Goal: Task Accomplishment & Management: Complete application form

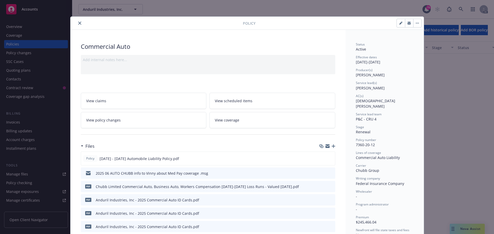
scroll to position [15, 0]
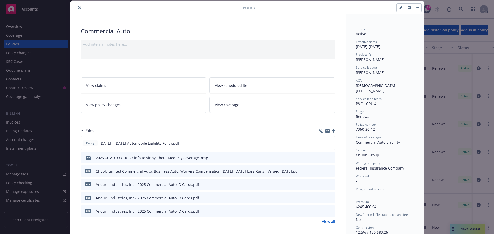
click at [78, 8] on icon "close" at bounding box center [79, 7] width 3 height 3
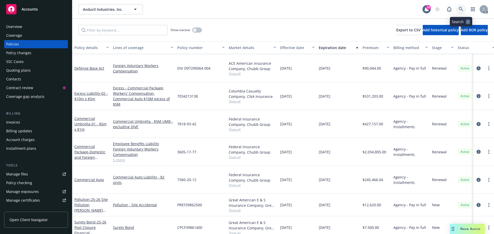
click at [459, 8] on icon at bounding box center [460, 9] width 4 height 4
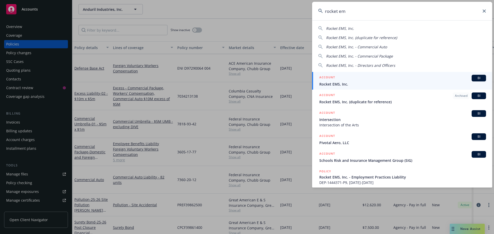
type input "rocket em"
click at [346, 80] on div "ACCOUNT BI" at bounding box center [402, 78] width 167 height 7
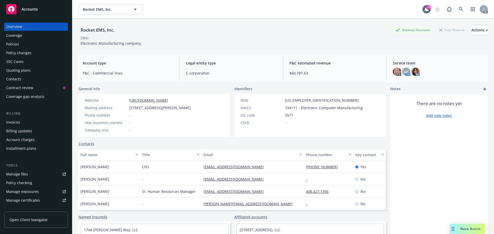
click at [16, 41] on div "Policies" at bounding box center [12, 44] width 13 height 8
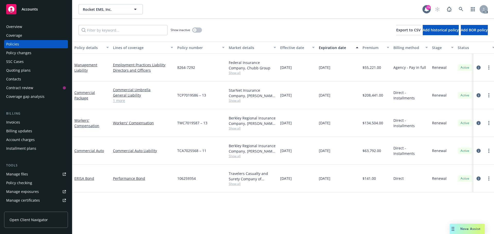
click at [120, 98] on link "1 more" at bounding box center [143, 100] width 60 height 5
drag, startPoint x: 207, startPoint y: 89, endPoint x: 175, endPoint y: 90, distance: 32.4
click at [175, 90] on div "Commercial Package Commercial Umbrella General Liability Commercial Property Vi…" at bounding box center [320, 95] width 496 height 28
drag, startPoint x: 179, startPoint y: 89, endPoint x: 204, endPoint y: 86, distance: 24.7
click at [186, 81] on div "TCP7019586 – 13" at bounding box center [200, 95] width 51 height 28
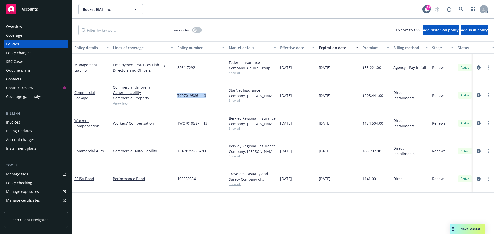
drag, startPoint x: 208, startPoint y: 89, endPoint x: 181, endPoint y: 89, distance: 26.7
click at [176, 89] on div "TCP7019586 – 13" at bounding box center [200, 95] width 51 height 28
copy span "TCP7019586 – 13"
click at [237, 98] on span "Show all" at bounding box center [252, 100] width 47 height 4
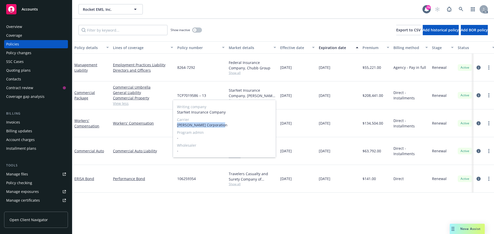
drag, startPoint x: 222, startPoint y: 124, endPoint x: 177, endPoint y: 126, distance: 45.0
click at [177, 126] on span "[PERSON_NAME] Corporation" at bounding box center [224, 124] width 95 height 5
copy span "[PERSON_NAME] Corporation"
drag, startPoint x: 206, startPoint y: 91, endPoint x: 174, endPoint y: 90, distance: 32.4
click at [174, 90] on div "Commercial Package Commercial Umbrella General Liability Commercial Property Vi…" at bounding box center [320, 95] width 496 height 28
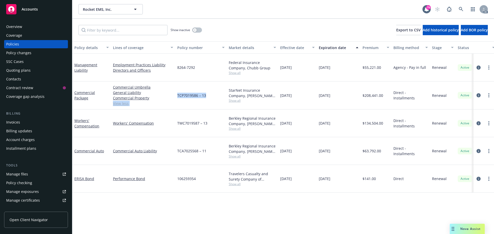
drag, startPoint x: 180, startPoint y: 88, endPoint x: 195, endPoint y: 87, distance: 15.7
click at [195, 93] on span "TCP7019586 – 13" at bounding box center [191, 95] width 29 height 5
drag, startPoint x: 195, startPoint y: 89, endPoint x: 177, endPoint y: 90, distance: 17.2
click at [177, 90] on div "TCP7019586 – 13" at bounding box center [200, 95] width 51 height 28
copy span "TCP7019586 – 13"
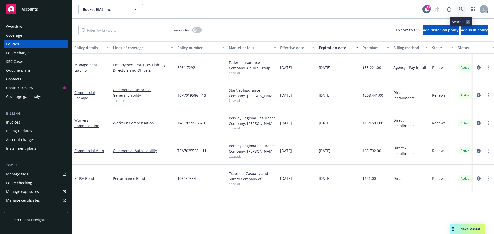
click at [457, 6] on link at bounding box center [460, 9] width 10 height 10
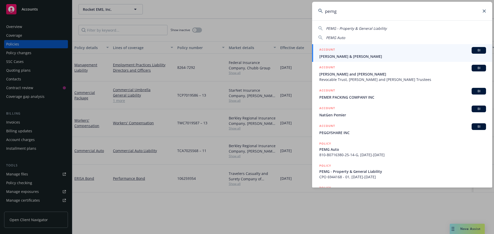
click at [379, 25] on div "PEMG - Property & General Liability PEMG Auto" at bounding box center [402, 32] width 180 height 17
click at [376, 30] on span "PEMG - Property & General Liability" at bounding box center [356, 28] width 61 height 5
type input "PEMG - Property & General Liability"
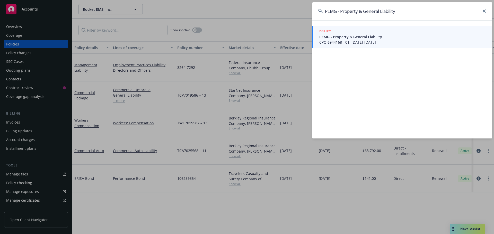
click at [344, 37] on span "PEMG - Property & General Liability" at bounding box center [402, 36] width 167 height 5
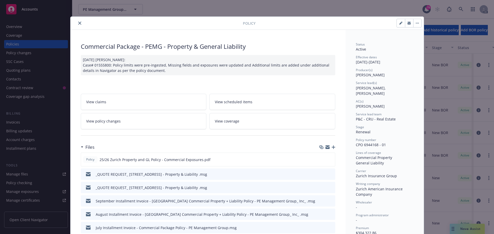
click at [78, 22] on icon "close" at bounding box center [79, 23] width 3 height 3
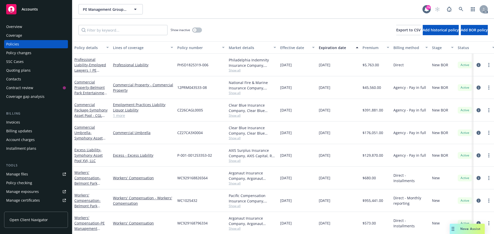
click at [40, 28] on div "Overview" at bounding box center [36, 27] width 60 height 8
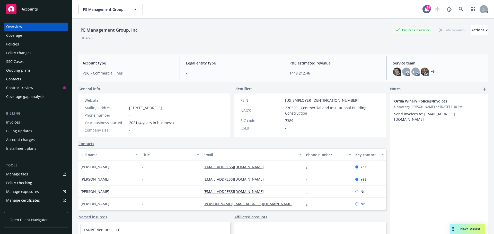
click at [13, 43] on div "Policies" at bounding box center [12, 44] width 13 height 8
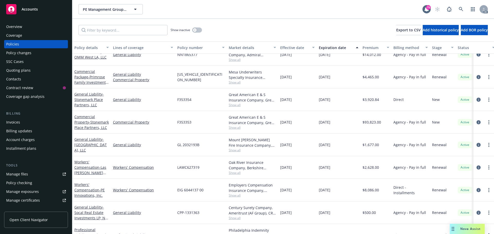
scroll to position [1158, 0]
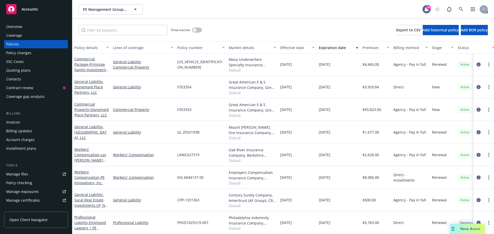
click at [26, 25] on div "Overview" at bounding box center [36, 27] width 60 height 8
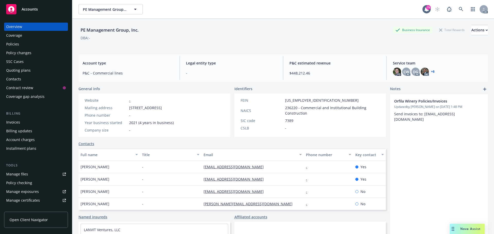
click at [10, 41] on div "Policies" at bounding box center [12, 44] width 13 height 8
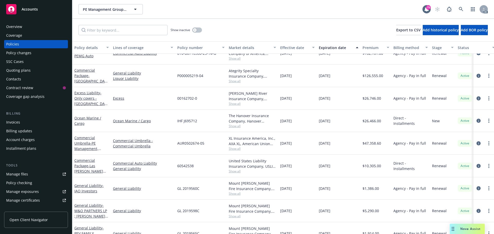
scroll to position [695, 0]
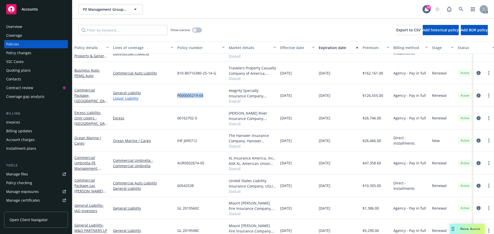
drag, startPoint x: 204, startPoint y: 95, endPoint x: 169, endPoint y: 97, distance: 35.5
click at [169, 97] on div "Commercial Package - Lakehouse Hotel, LLC - GL & LL General Liability Liquor Li…" at bounding box center [320, 95] width 496 height 23
copy div "P000005219-04"
click at [237, 100] on span "Show all" at bounding box center [252, 101] width 47 height 4
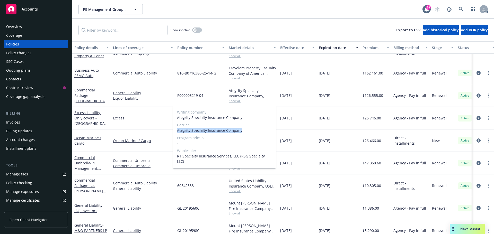
drag, startPoint x: 241, startPoint y: 131, endPoint x: 184, endPoint y: 130, distance: 57.1
click at [175, 130] on div "Writing company Ategrity Specialty Insurance Company Carrier Ategrity Specialty…" at bounding box center [224, 136] width 103 height 63
copy span "Ategrity Specialty Insurance Company"
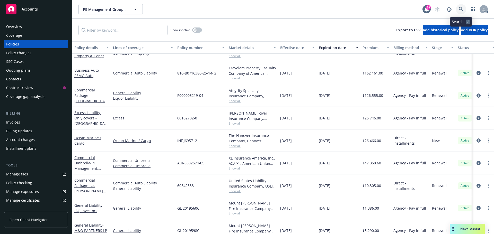
click at [460, 9] on icon at bounding box center [460, 9] width 5 height 5
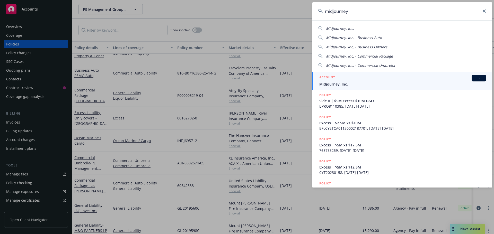
type input "midjourney"
click at [343, 78] on div "ACCOUNT BI" at bounding box center [402, 78] width 167 height 7
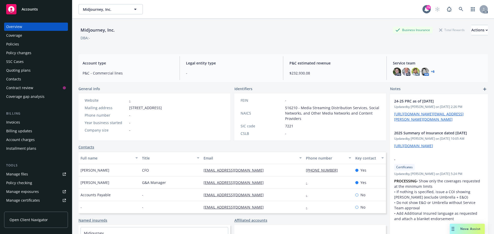
scroll to position [40, 0]
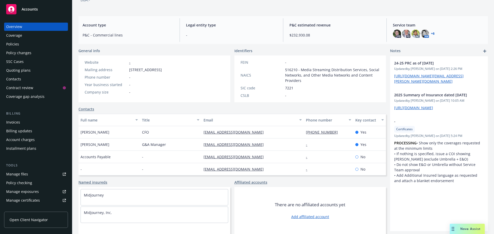
click at [21, 42] on div "Policies" at bounding box center [36, 44] width 60 height 8
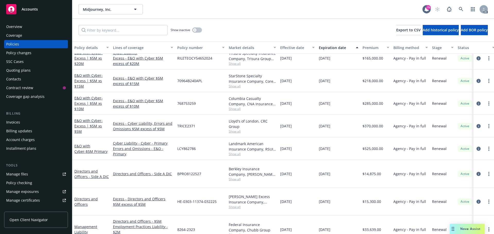
scroll to position [93, 0]
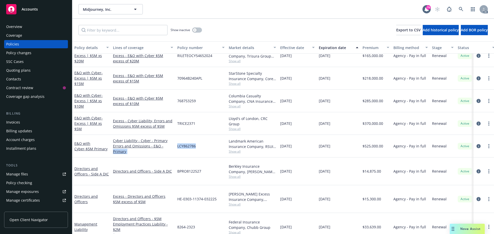
drag, startPoint x: 197, startPoint y: 146, endPoint x: 183, endPoint y: 145, distance: 14.4
click at [175, 147] on div "LCY862786" at bounding box center [200, 146] width 51 height 23
copy span "LCY862786"
click at [233, 152] on span "Show all" at bounding box center [252, 151] width 47 height 4
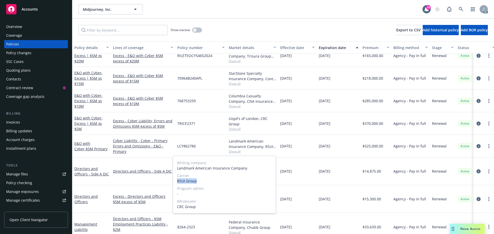
drag, startPoint x: 198, startPoint y: 182, endPoint x: 176, endPoint y: 183, distance: 21.9
click at [176, 183] on div "Writing company Landmark American Insurance Company Carrier RSUI Group Program …" at bounding box center [224, 185] width 103 height 58
copy span "RSUI Group"
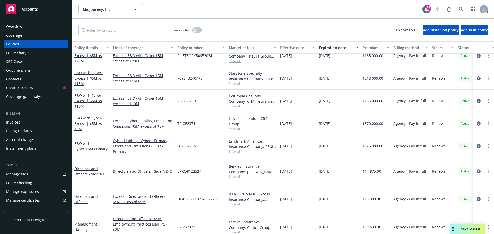
click at [38, 23] on div "Overview" at bounding box center [36, 27] width 60 height 8
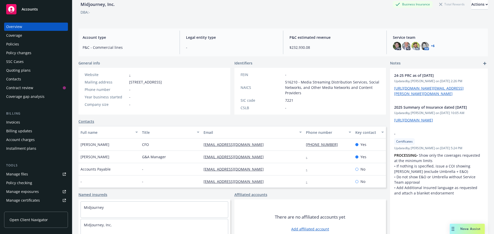
scroll to position [40, 0]
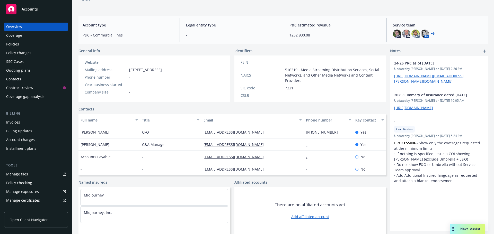
click at [11, 45] on div "Policies" at bounding box center [12, 44] width 13 height 8
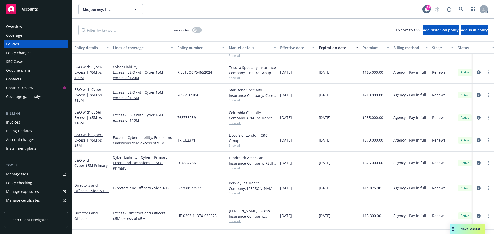
scroll to position [77, 0]
click at [476, 162] on icon "circleInformation" at bounding box center [478, 163] width 4 height 4
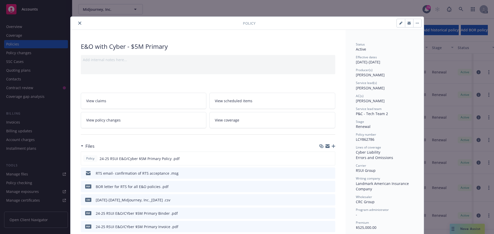
click at [78, 22] on icon "close" at bounding box center [79, 23] width 3 height 3
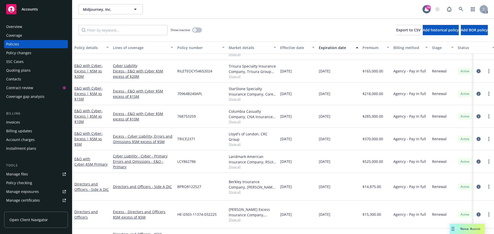
scroll to position [93, 0]
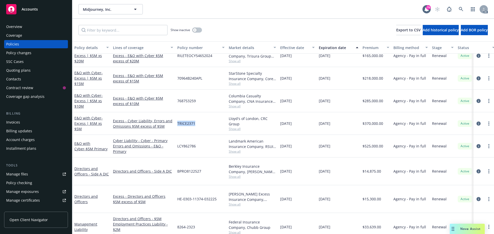
drag, startPoint x: 195, startPoint y: 123, endPoint x: 178, endPoint y: 124, distance: 17.2
click at [178, 124] on div "TRICE2371" at bounding box center [200, 123] width 51 height 23
copy span "TRICE2371"
click at [232, 129] on span "Show all" at bounding box center [252, 129] width 47 height 4
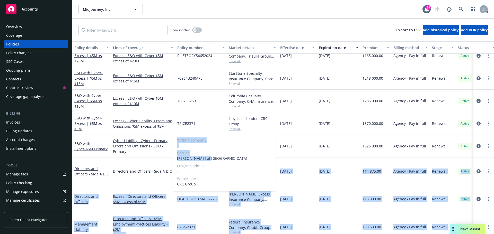
drag, startPoint x: 205, startPoint y: 158, endPoint x: 171, endPoint y: 158, distance: 34.2
click at [170, 158] on body "Accounts Overview Coverage Policies Policy changes SSC Cases Quoting plans Cont…" at bounding box center [247, 117] width 494 height 234
click at [198, 158] on span "[PERSON_NAME] of [GEOGRAPHIC_DATA]" at bounding box center [224, 158] width 95 height 5
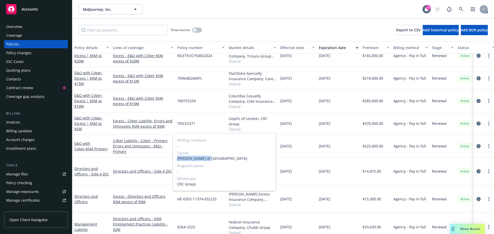
drag, startPoint x: 207, startPoint y: 159, endPoint x: 177, endPoint y: 159, distance: 30.6
click at [177, 159] on span "[PERSON_NAME] of [GEOGRAPHIC_DATA]" at bounding box center [224, 158] width 95 height 5
copy span "[PERSON_NAME] of [GEOGRAPHIC_DATA]"
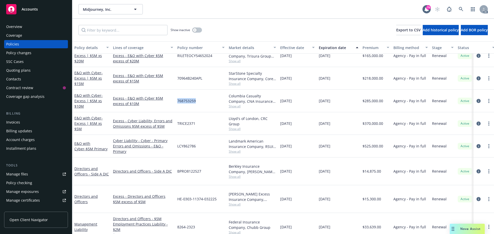
drag, startPoint x: 197, startPoint y: 100, endPoint x: 177, endPoint y: 100, distance: 19.3
click at [177, 100] on div "768753259" at bounding box center [200, 101] width 51 height 23
copy span "768753259"
click at [236, 108] on span "Show all" at bounding box center [252, 106] width 47 height 4
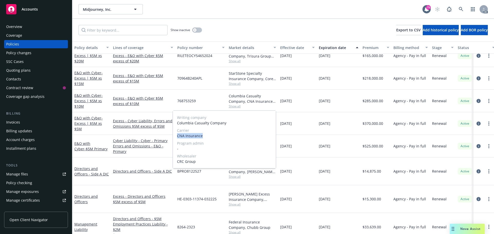
drag, startPoint x: 205, startPoint y: 136, endPoint x: 177, endPoint y: 136, distance: 28.8
click at [177, 136] on div "Writing company Columbia Casualty Company Carrier CNA Insurance Program admin -…" at bounding box center [224, 140] width 103 height 58
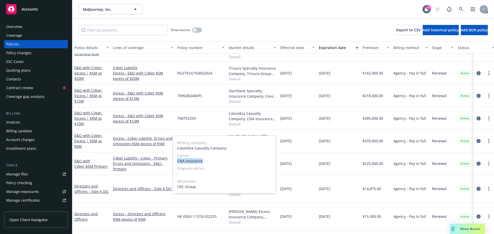
scroll to position [67, 0]
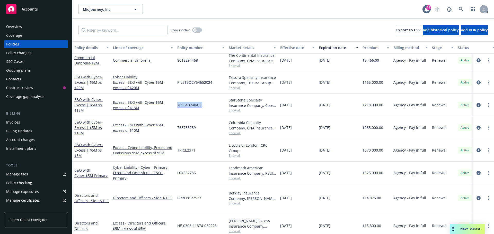
drag, startPoint x: 202, startPoint y: 105, endPoint x: 177, endPoint y: 104, distance: 24.7
click at [176, 104] on div "70964B240APL" at bounding box center [200, 105] width 51 height 23
click at [231, 110] on span "Show all" at bounding box center [252, 110] width 47 height 4
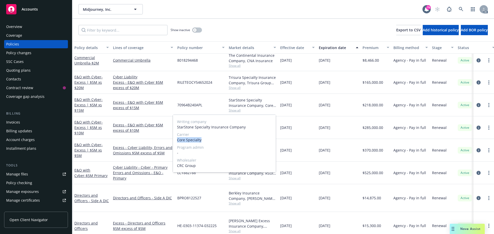
drag, startPoint x: 203, startPoint y: 139, endPoint x: 182, endPoint y: 140, distance: 20.8
click at [177, 140] on span "Core Specialty" at bounding box center [224, 139] width 95 height 5
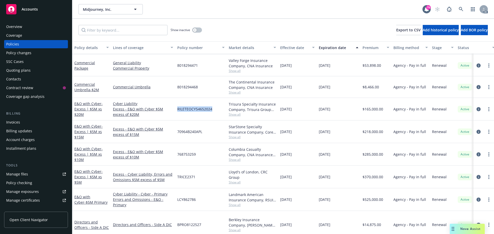
drag, startPoint x: 216, startPoint y: 108, endPoint x: 176, endPoint y: 108, distance: 40.4
click at [176, 108] on div "RILETEOCY54652024" at bounding box center [200, 109] width 51 height 23
click at [232, 114] on span "Show all" at bounding box center [252, 114] width 47 height 4
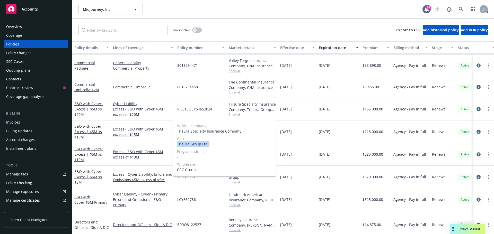
drag, startPoint x: 209, startPoint y: 144, endPoint x: 177, endPoint y: 145, distance: 31.9
click at [177, 145] on span "Trisura Group Ltd." at bounding box center [224, 143] width 95 height 5
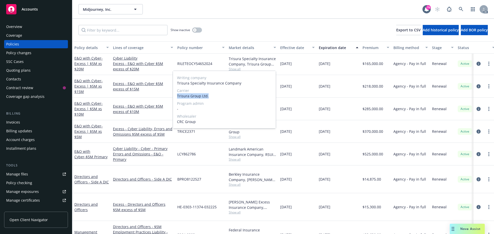
scroll to position [93, 0]
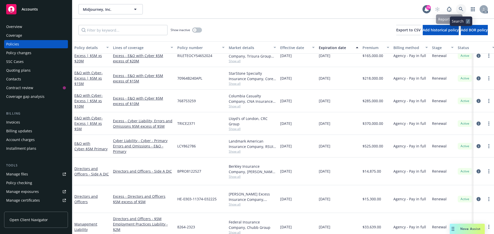
click at [462, 7] on icon at bounding box center [460, 9] width 5 height 5
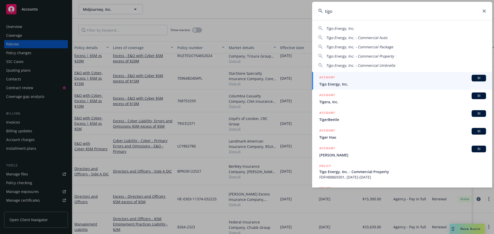
type input "tigo"
click at [343, 78] on div "ACCOUNT BI" at bounding box center [402, 78] width 167 height 7
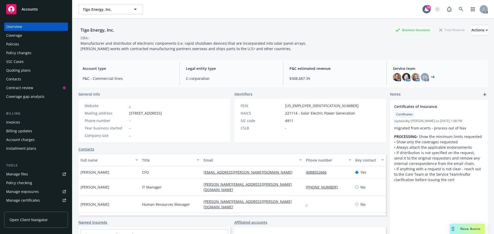
click at [36, 42] on div "Policies" at bounding box center [36, 44] width 60 height 8
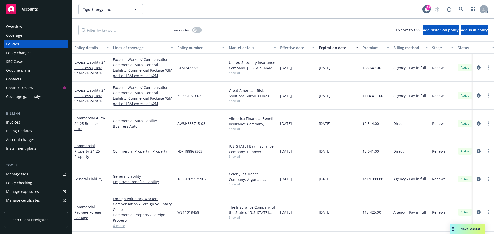
click at [238, 102] on span "Show all" at bounding box center [252, 101] width 47 height 4
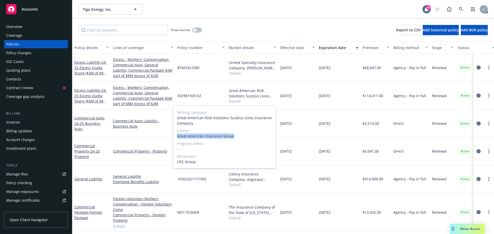
drag, startPoint x: 232, startPoint y: 137, endPoint x: 176, endPoint y: 135, distance: 56.1
click at [176, 135] on div "Writing company Great American Risk Solutions Surplus Lines Insurance Company C…" at bounding box center [224, 137] width 103 height 63
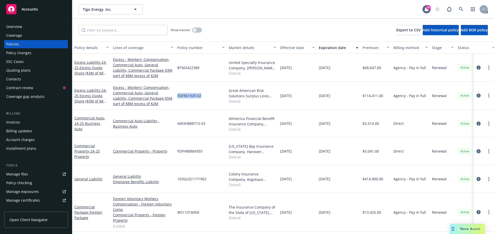
drag, startPoint x: 203, startPoint y: 96, endPoint x: 177, endPoint y: 96, distance: 25.2
click at [177, 96] on div "XSE961929-02" at bounding box center [200, 96] width 51 height 28
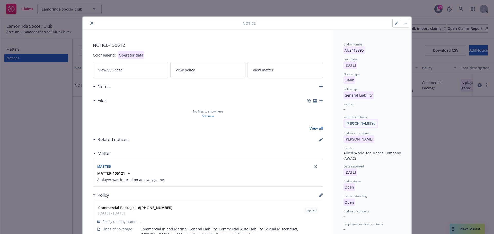
click at [395, 23] on icon "button" at bounding box center [396, 23] width 3 height 3
select select "GENERAL_LIABILITY"
select select "open"
select select "CLAIM"
select select "OPEN"
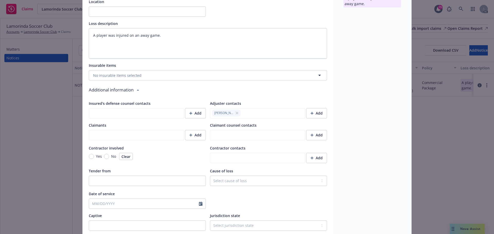
scroll to position [283, 0]
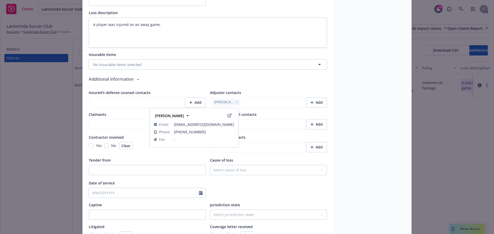
click at [235, 102] on icon "button" at bounding box center [236, 102] width 3 height 3
type textarea "x"
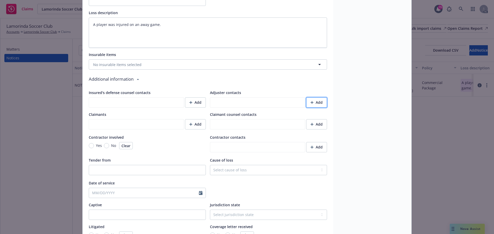
click at [317, 101] on div "Add" at bounding box center [316, 103] width 12 height 10
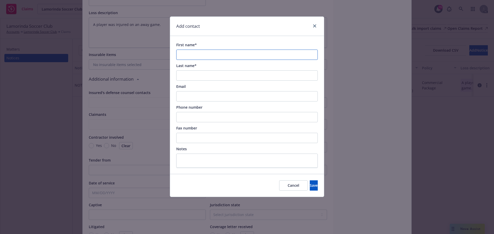
click at [190, 54] on input "First name*" at bounding box center [246, 55] width 141 height 10
paste input "Annie Ramirez ​​​​"
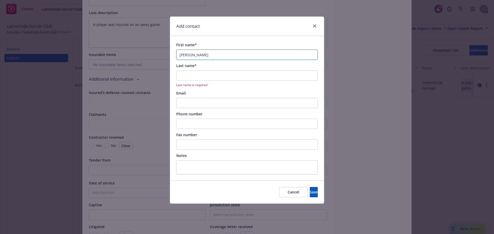
drag, startPoint x: 212, startPoint y: 55, endPoint x: 197, endPoint y: 55, distance: 15.2
click at [197, 55] on input "Annie Ramirez ​​​​" at bounding box center [246, 55] width 141 height 10
click at [206, 54] on input "Annie Ramirez ​​​​" at bounding box center [246, 55] width 141 height 10
drag, startPoint x: 208, startPoint y: 54, endPoint x: 193, endPoint y: 55, distance: 14.9
click at [193, 55] on input "Annie Ramirez ​​​​" at bounding box center [246, 55] width 141 height 10
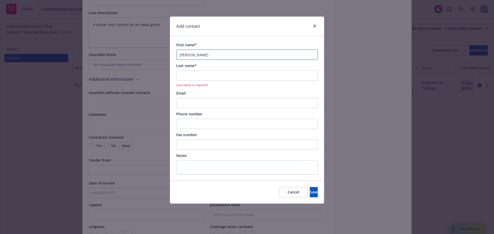
type input "Annie Ramirez ​​​​"
click at [197, 76] on input "Last name*" at bounding box center [246, 75] width 141 height 10
paste input "Ramirez"
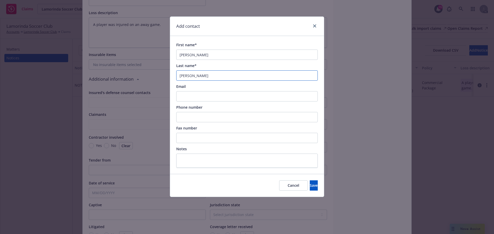
type input "Ramirez"
drag, startPoint x: 210, startPoint y: 55, endPoint x: 193, endPoint y: 55, distance: 17.5
click at [193, 55] on input "Annie Ramirez ​​​​" at bounding box center [246, 55] width 141 height 10
type input "Annie ​​​​"
type textarea "x"
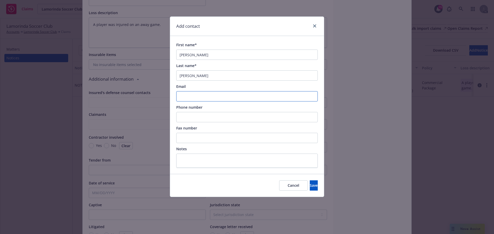
click at [194, 99] on input "Email" at bounding box center [246, 96] width 141 height 10
paste input "annie.ramirez@rqm.us.com"
type input "annie.ramirez@rqm.us.com"
click at [309, 187] on button "Save" at bounding box center [313, 185] width 8 height 10
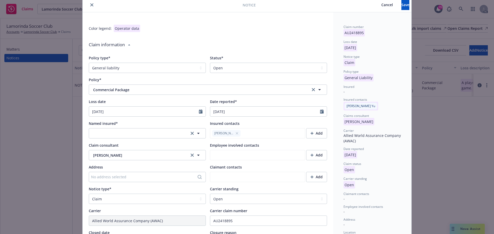
scroll to position [0, 0]
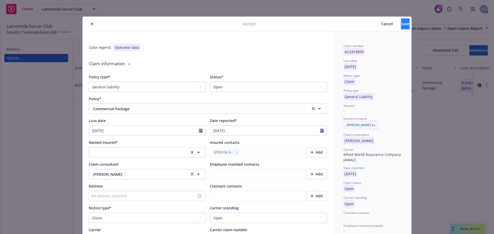
click at [401, 25] on button "Save" at bounding box center [405, 24] width 8 height 10
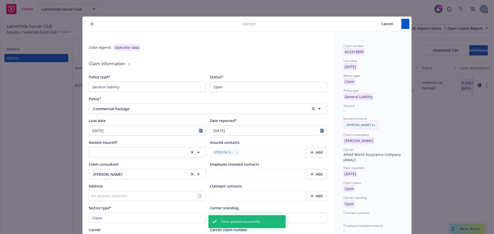
type textarea "x"
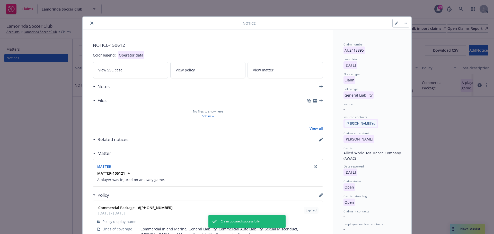
click at [90, 23] on icon "close" at bounding box center [91, 23] width 3 height 3
